Goal: Task Accomplishment & Management: Manage account settings

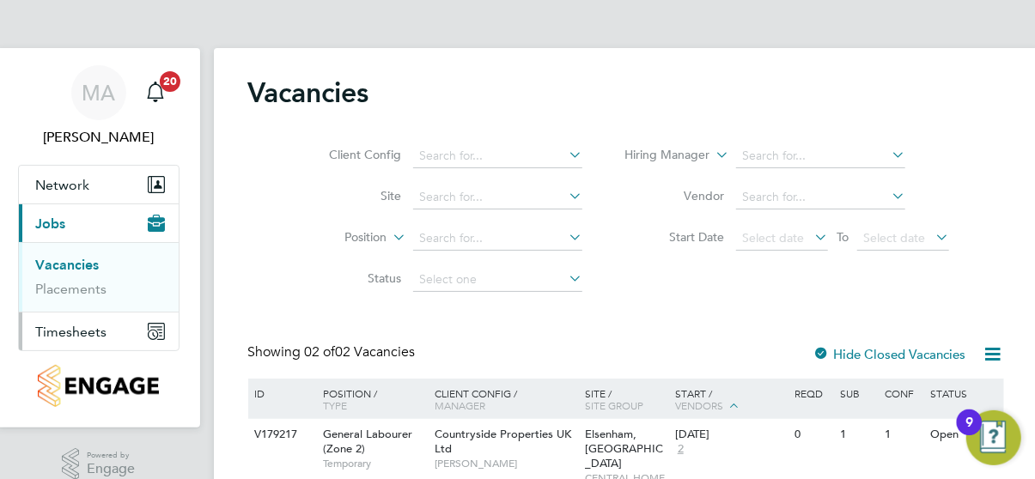
click at [82, 335] on span "Timesheets" at bounding box center [71, 332] width 71 height 16
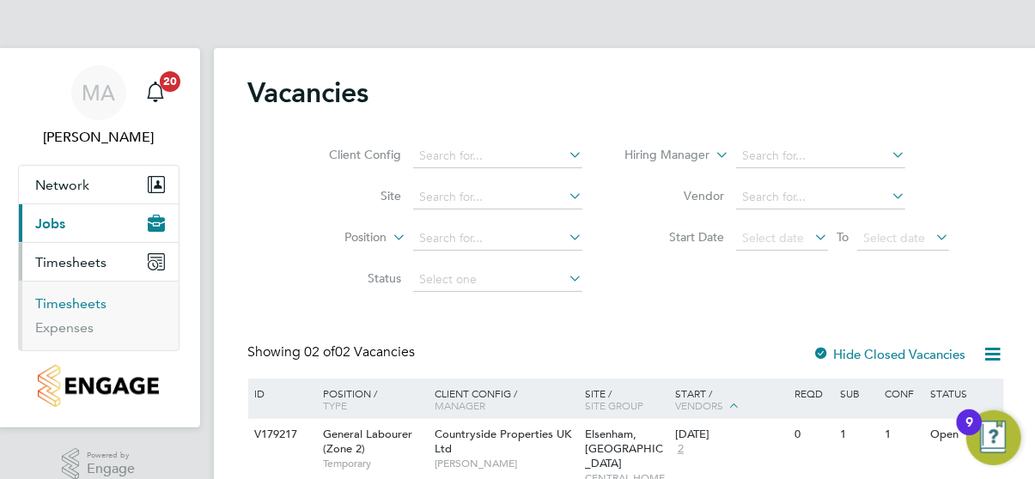
click at [71, 303] on link "Timesheets" at bounding box center [71, 304] width 71 height 16
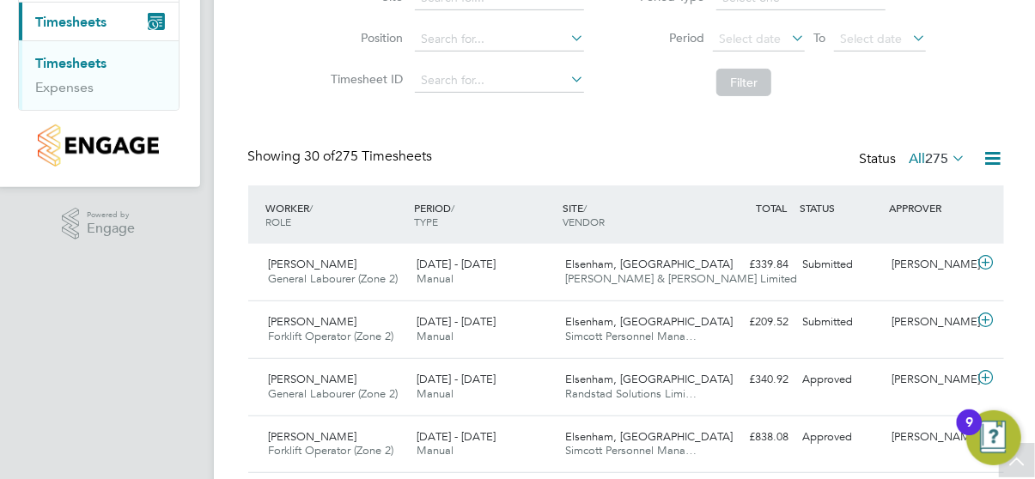
click at [840, 331] on div "Submitted" at bounding box center [840, 322] width 89 height 28
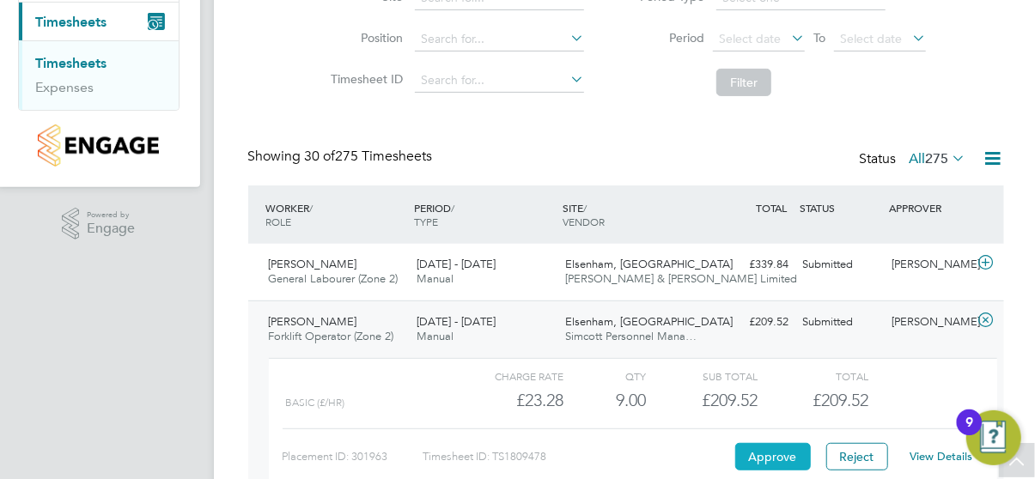
click at [783, 448] on button "Approve" at bounding box center [773, 456] width 76 height 27
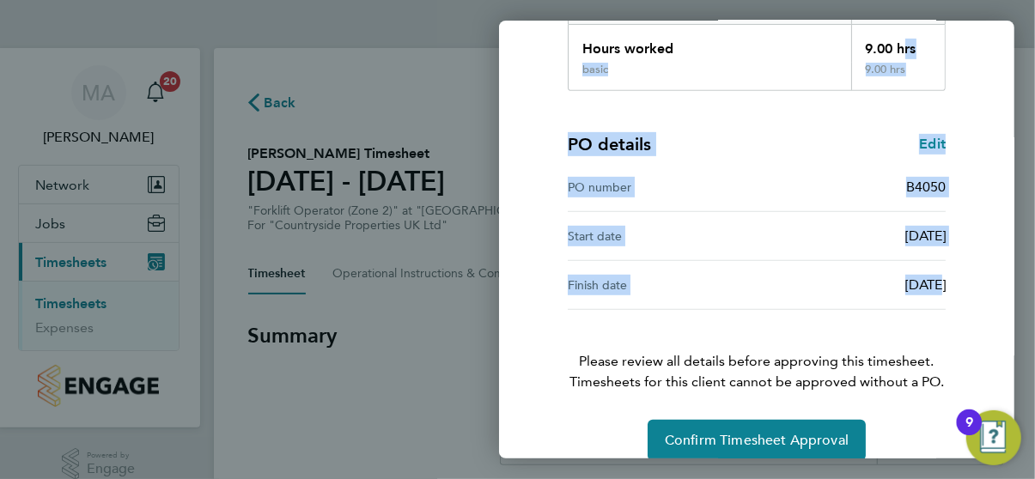
scroll to position [342, 0]
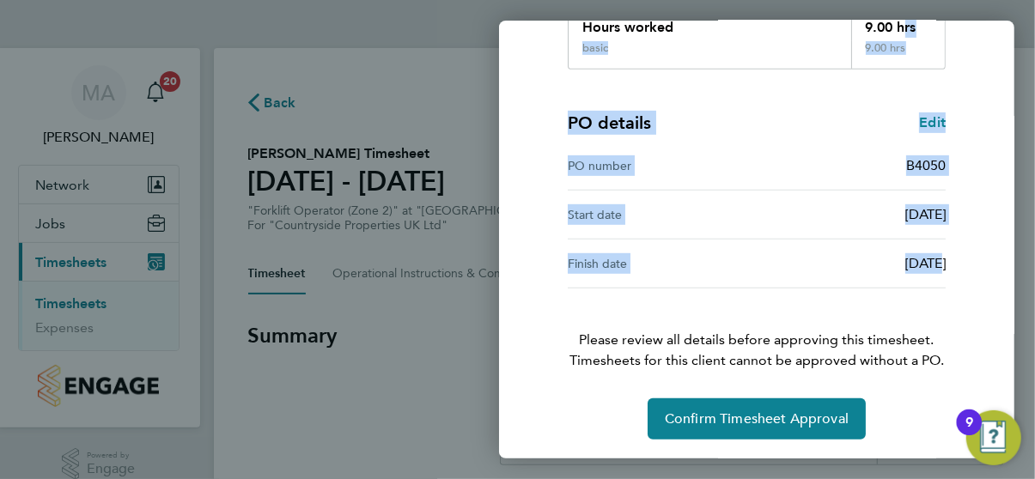
click at [897, 253] on div "Timesheet approval of Paul Martin Forklift Operator (Zone 2) · Countryside Prop…" at bounding box center [756, 97] width 419 height 686
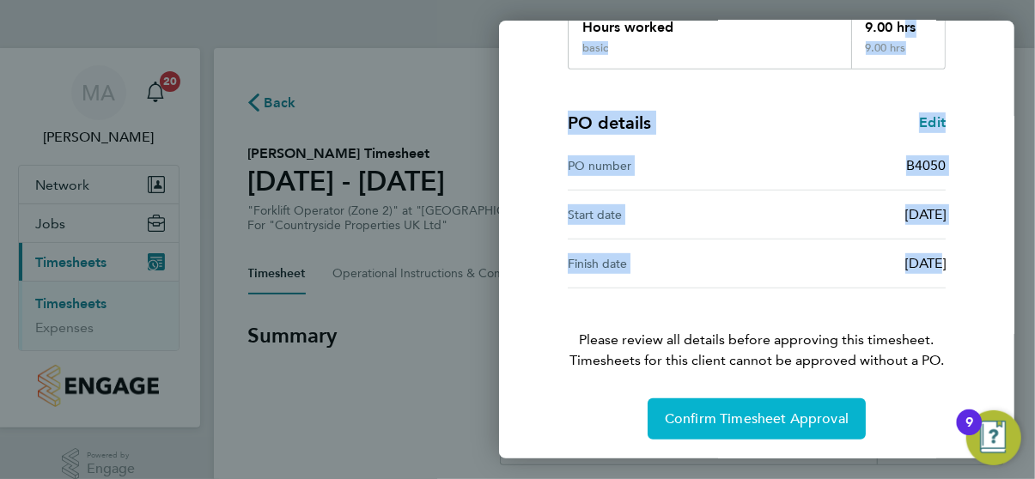
click at [759, 412] on span "Confirm Timesheet Approval" at bounding box center [757, 419] width 184 height 17
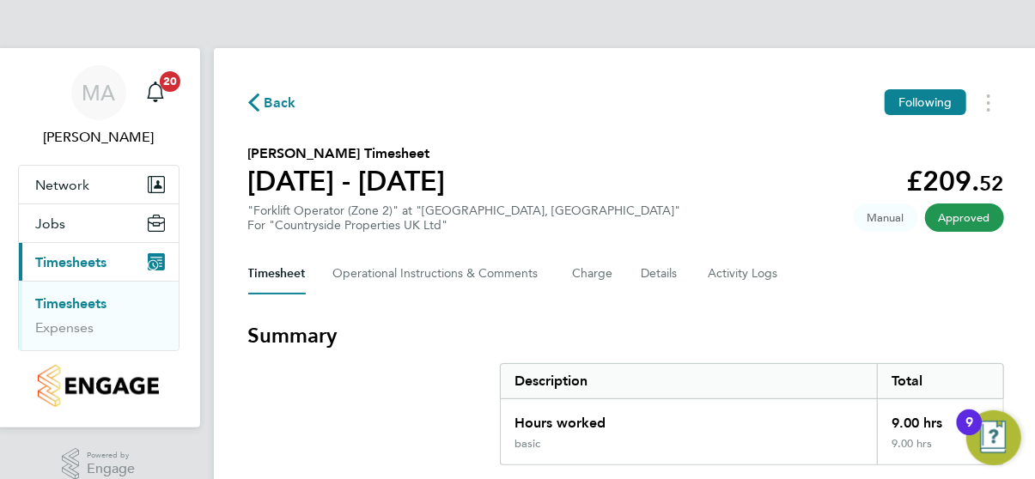
click at [269, 99] on span "Back" at bounding box center [281, 103] width 32 height 21
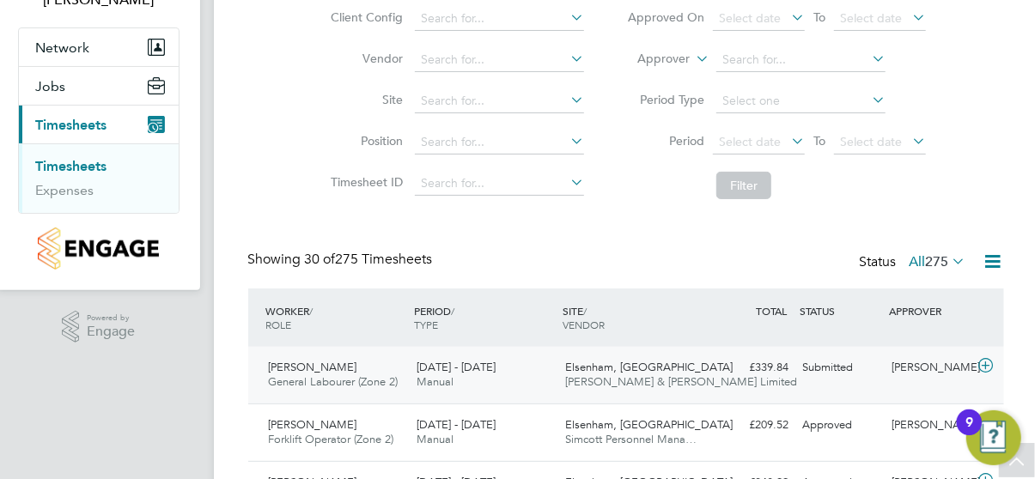
click at [764, 363] on div "£339.84 Submitted" at bounding box center [751, 368] width 89 height 28
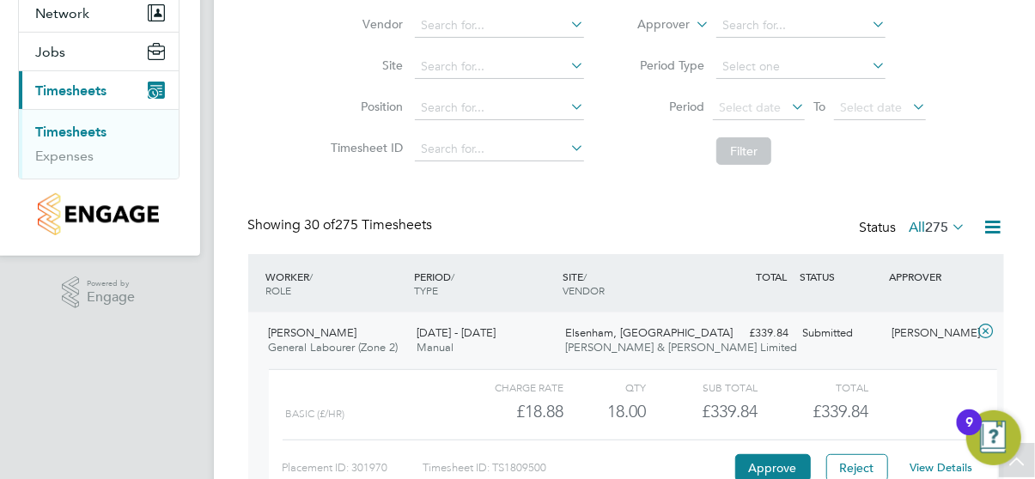
click at [915, 428] on div "Charge rate QTY Sub Total Total Basic (£/HR) £18.88 18 18.00 18 £339.84 £339.84…" at bounding box center [633, 432] width 728 height 127
click at [765, 464] on button "Approve" at bounding box center [773, 467] width 76 height 27
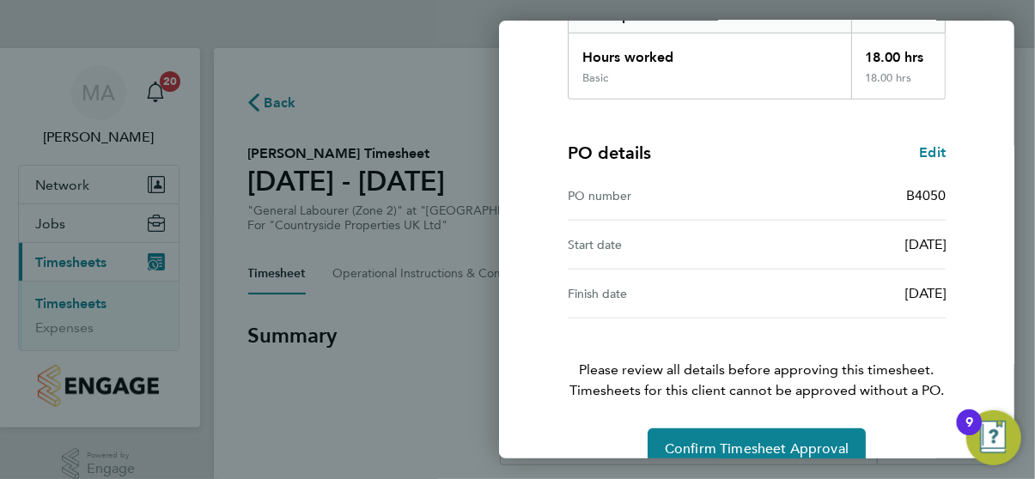
scroll to position [342, 0]
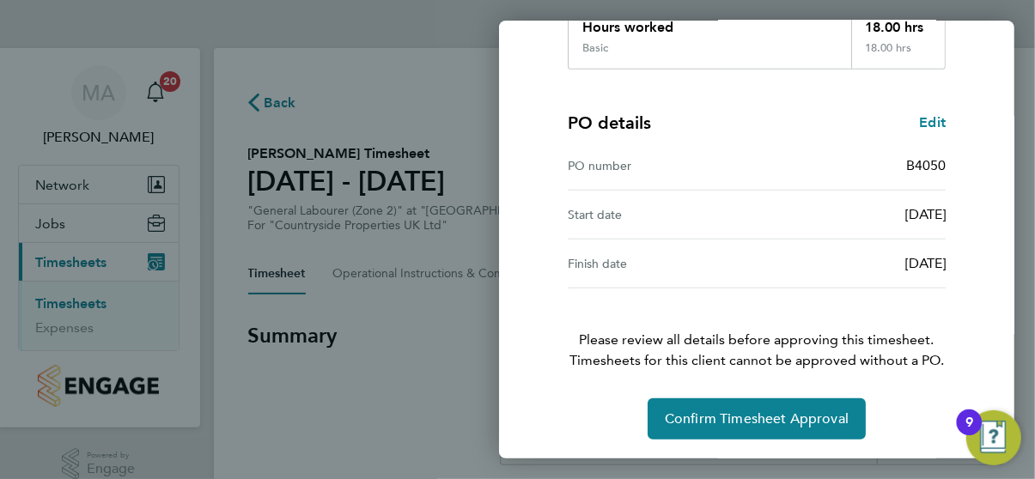
click at [1000, 269] on div "Timesheet approval of [PERSON_NAME] General Labourer (Zone 2) · Countryside Pro…" at bounding box center [756, 97] width 515 height 727
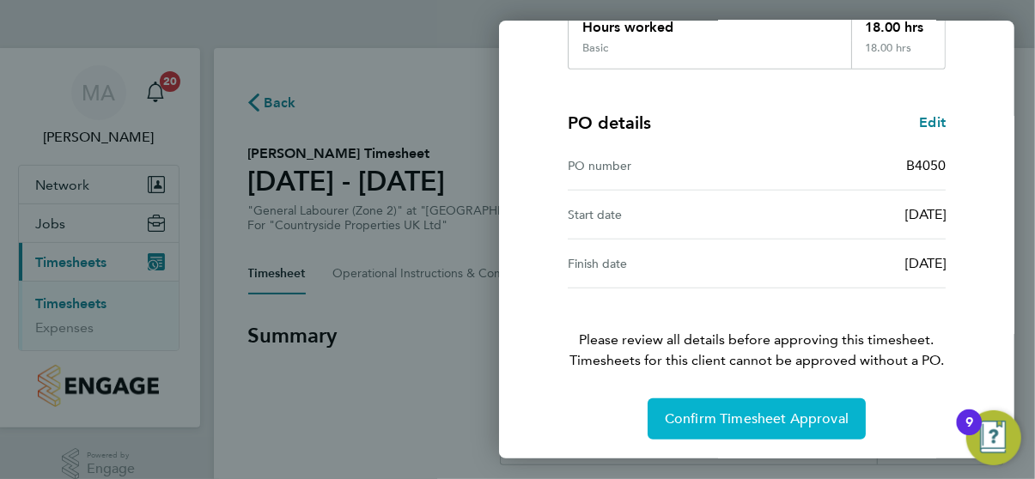
click at [760, 415] on span "Confirm Timesheet Approval" at bounding box center [757, 419] width 184 height 17
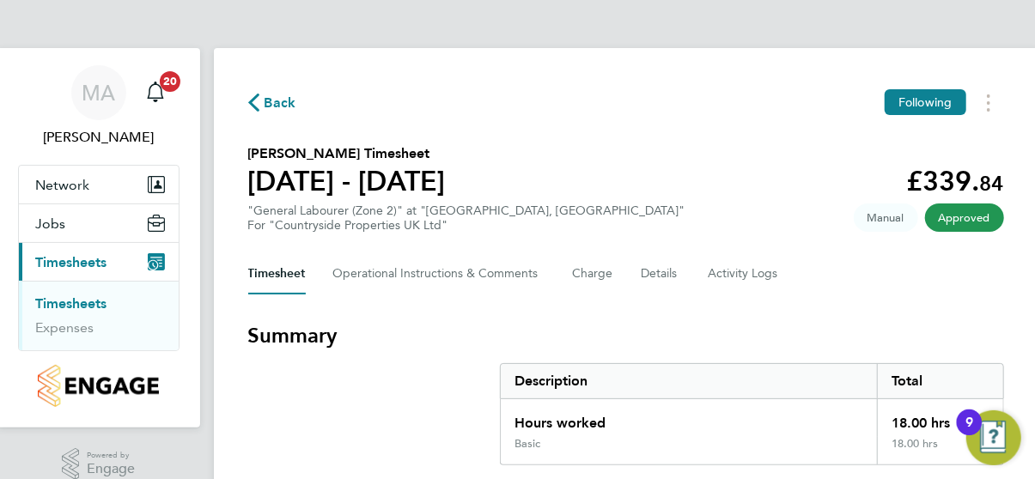
click at [279, 104] on span "Back" at bounding box center [281, 103] width 32 height 21
